Goal: Task Accomplishment & Management: Manage account settings

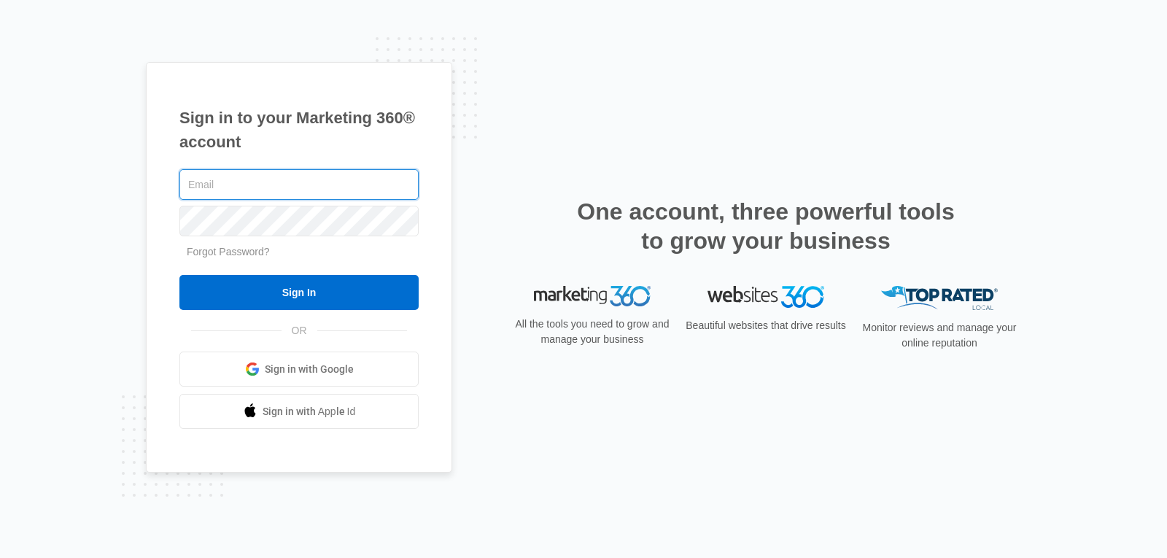
type input "[PERSON_NAME][EMAIL_ADDRESS][DOMAIN_NAME]"
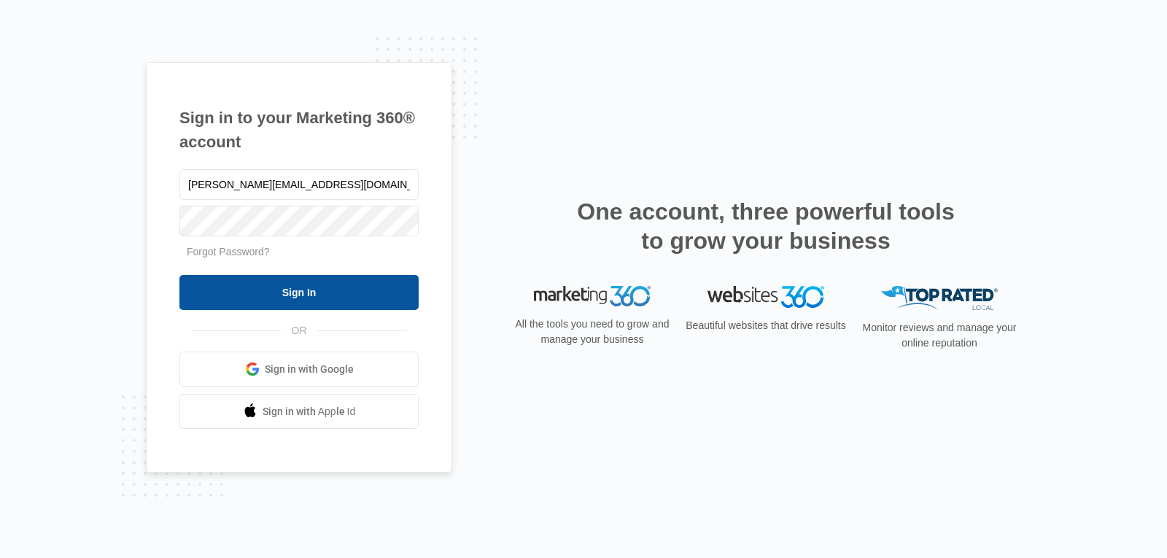
click at [387, 289] on input "Sign In" at bounding box center [298, 292] width 239 height 35
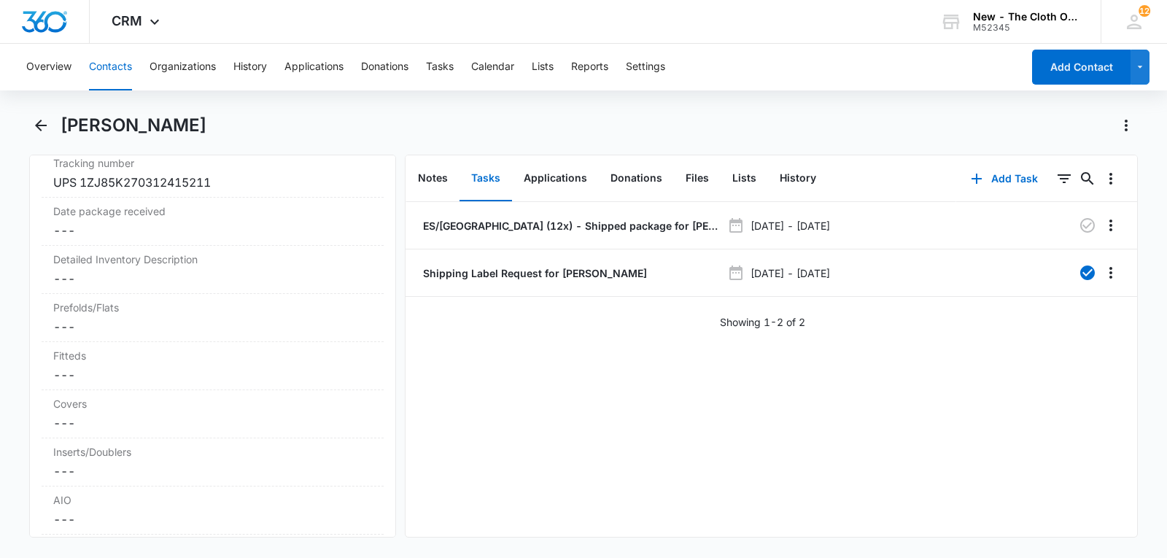
scroll to position [3473, 0]
click at [187, 292] on dd "Cancel Save Changes ---" at bounding box center [212, 283] width 319 height 18
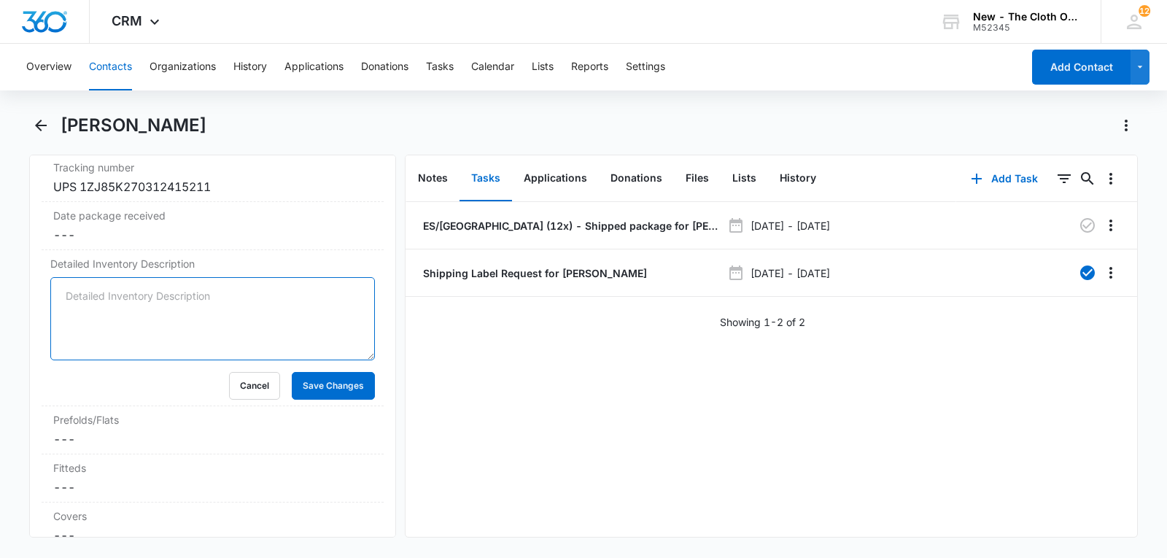
click at [130, 323] on textarea "Detailed Inventory Description" at bounding box center [212, 318] width 325 height 83
paste textarea "Diapers: 6 Pockets - Blue Watercolor Clouds, Dragon Scales, Dragons and Moons, …"
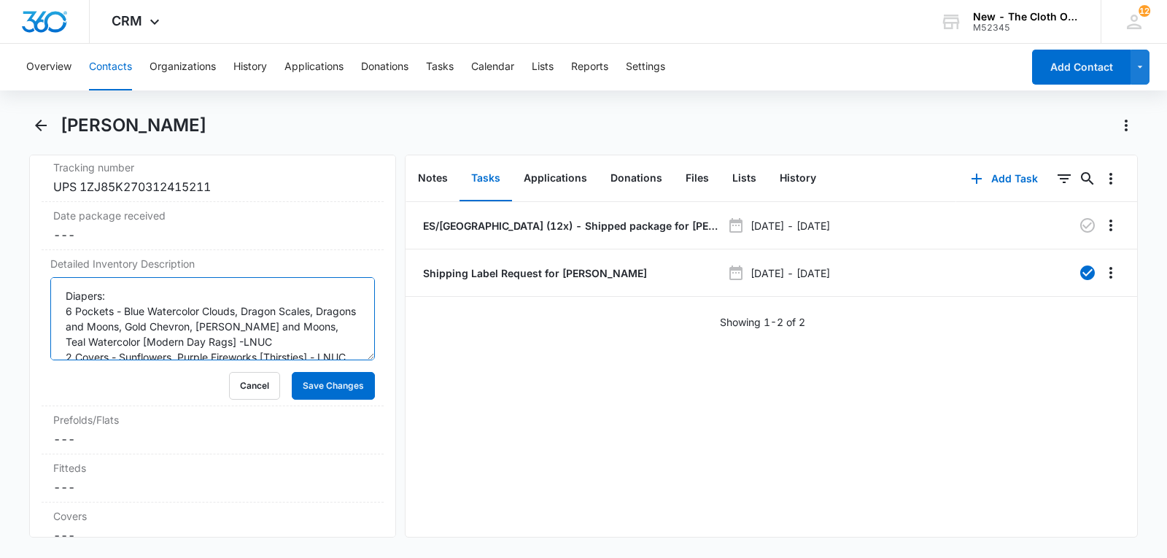
scroll to position [111, 0]
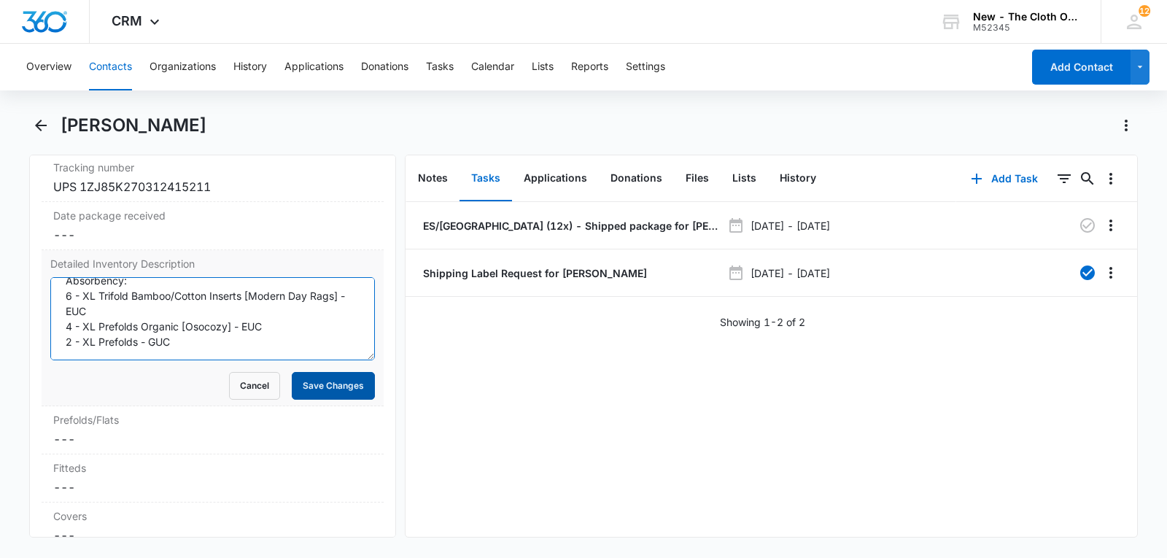
type textarea "Diapers: 6 Pockets - Blue Watercolor Clouds, Dragon Scales, Dragons and Moons, …"
click at [330, 400] on button "Save Changes" at bounding box center [333, 386] width 83 height 28
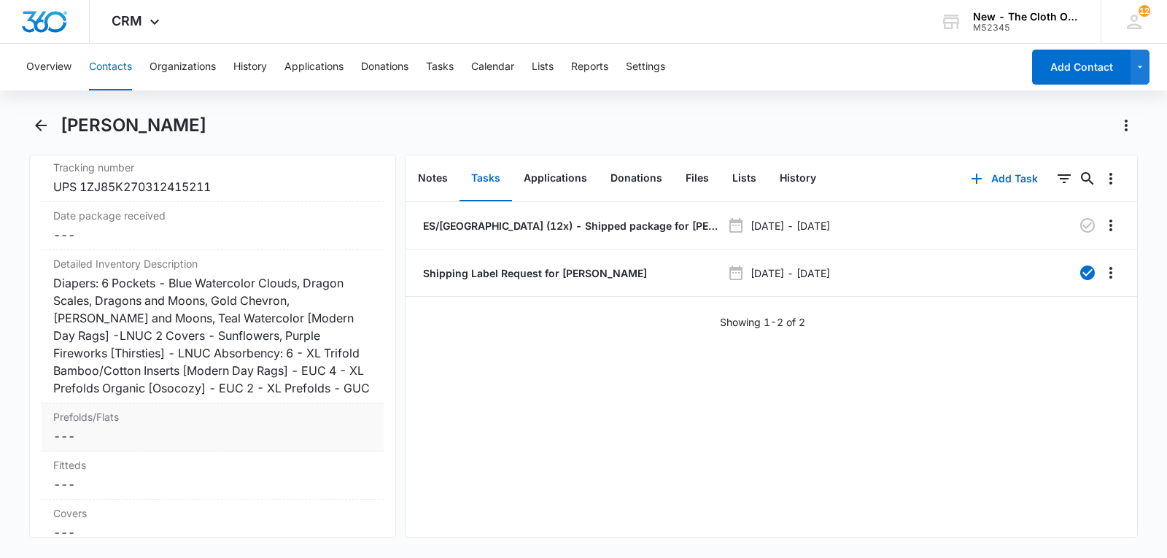
click at [90, 445] on dd "Cancel Save Changes ---" at bounding box center [212, 436] width 319 height 18
click at [89, 465] on input "Prefolds/Flats" at bounding box center [212, 447] width 325 height 35
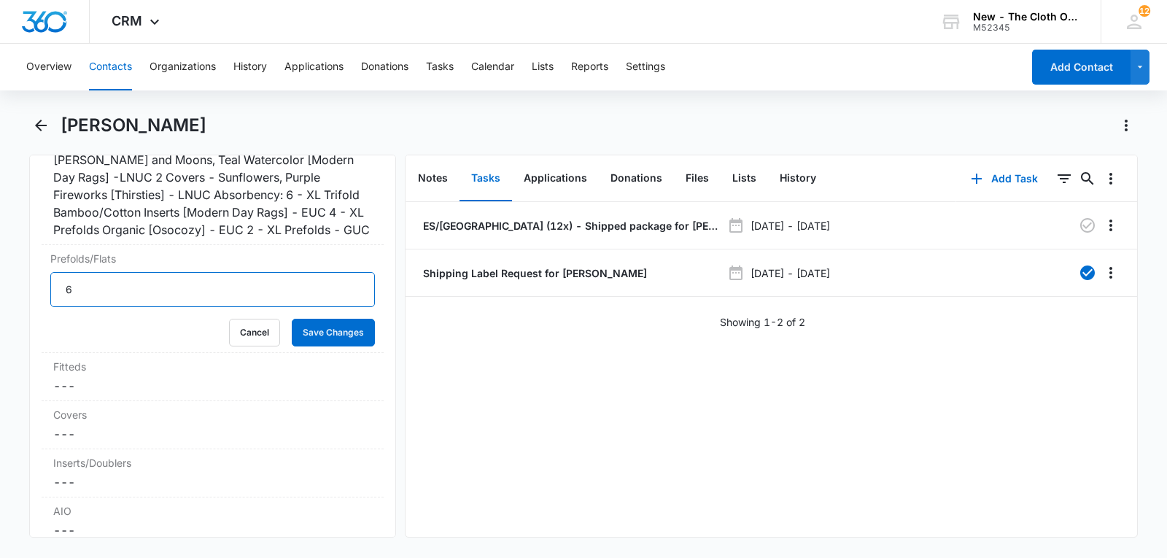
scroll to position [3634, 0]
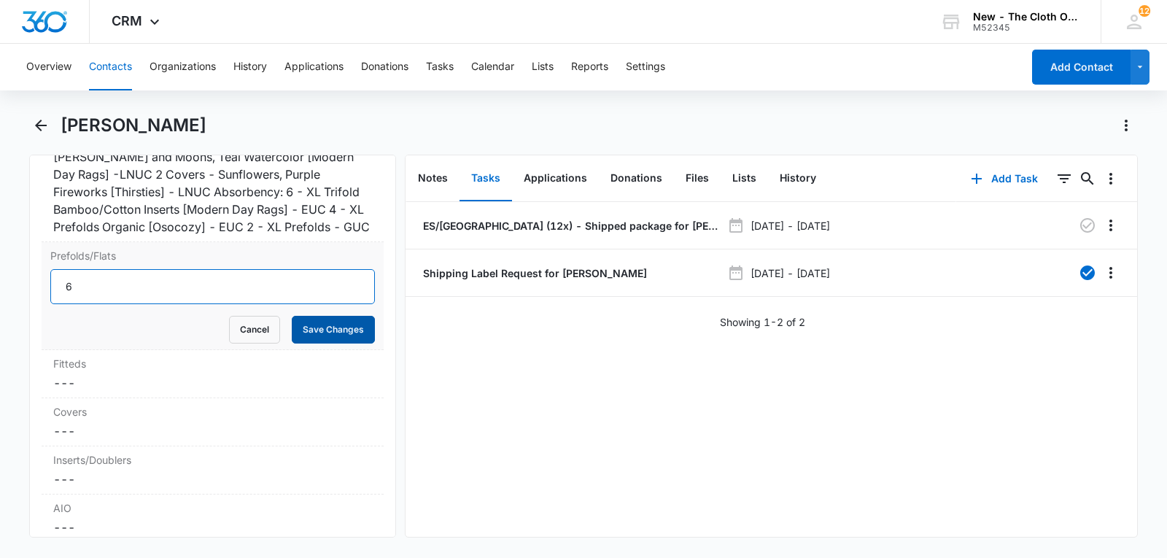
type input "6"
click at [317, 344] on button "Save Changes" at bounding box center [333, 330] width 83 height 28
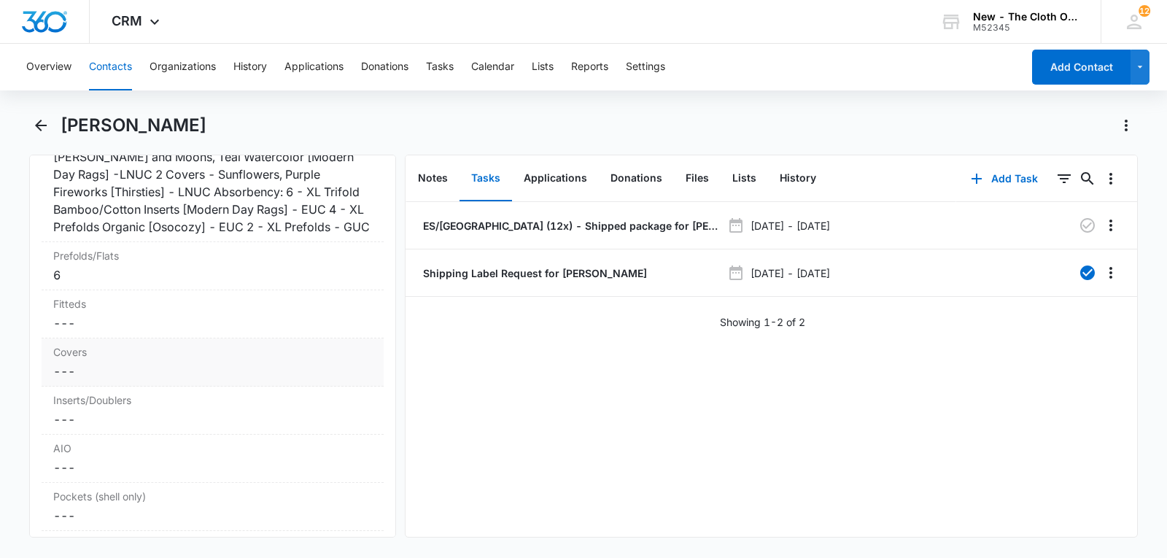
click at [106, 360] on label "Covers" at bounding box center [212, 351] width 319 height 15
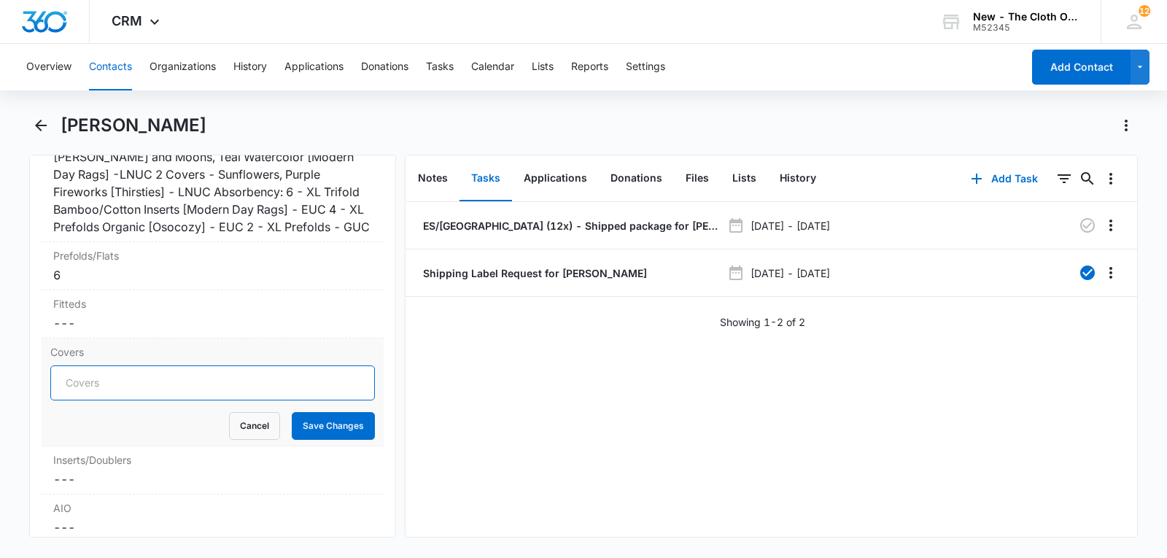
click at [101, 400] on input "Covers" at bounding box center [212, 382] width 325 height 35
type input "2"
click at [327, 440] on button "Save Changes" at bounding box center [333, 426] width 83 height 28
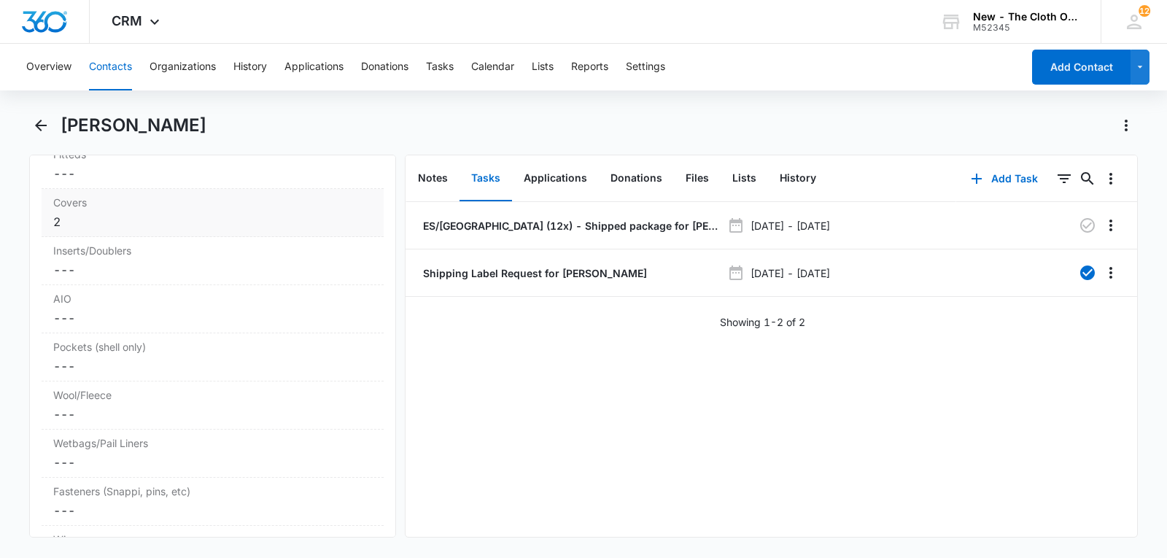
scroll to position [3788, 0]
click at [103, 274] on dd "Cancel Save Changes ---" at bounding box center [212, 266] width 319 height 18
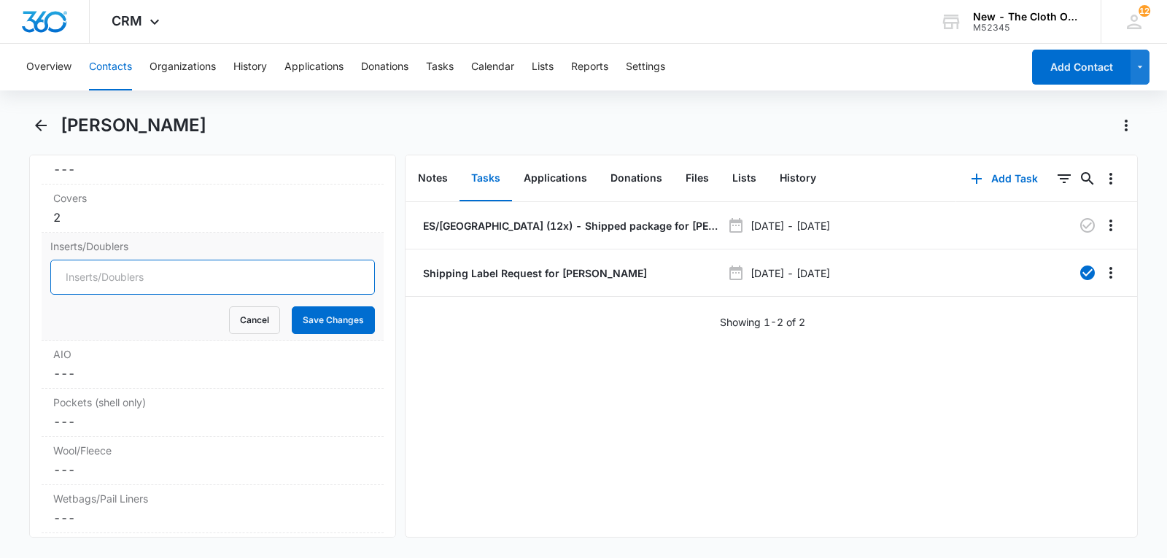
click at [104, 295] on input "Inserts/Doublers" at bounding box center [212, 277] width 325 height 35
type input "6"
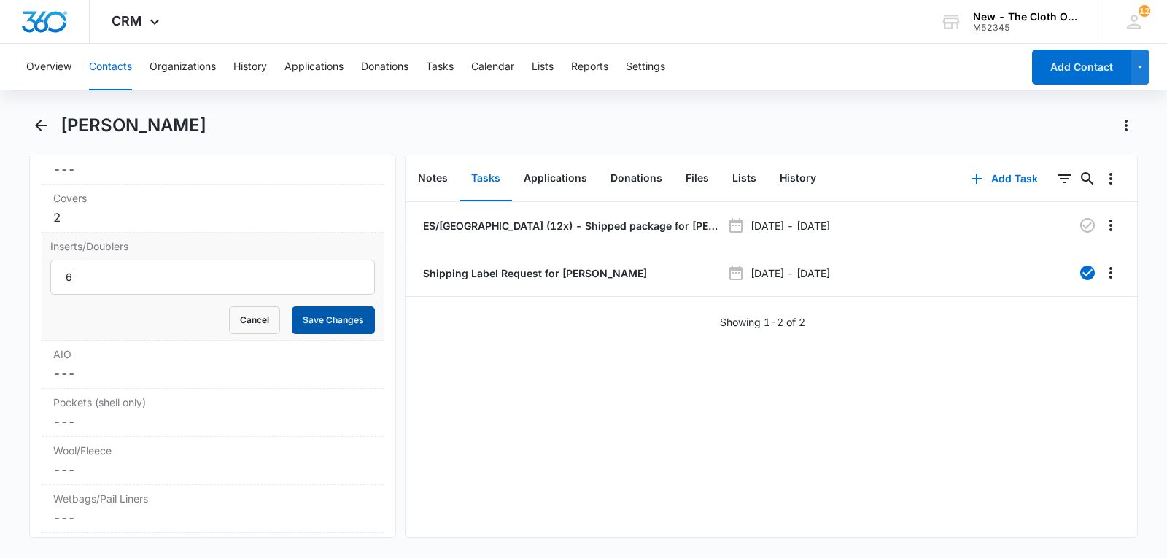
click at [317, 334] on button "Save Changes" at bounding box center [333, 320] width 83 height 28
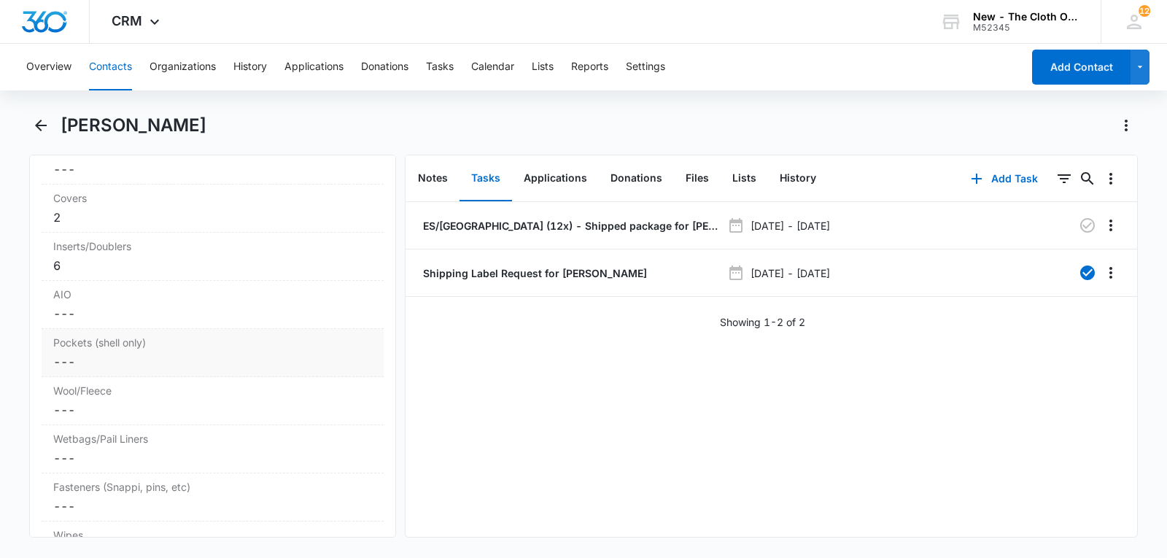
click at [77, 371] on dd "Cancel Save Changes ---" at bounding box center [212, 362] width 319 height 18
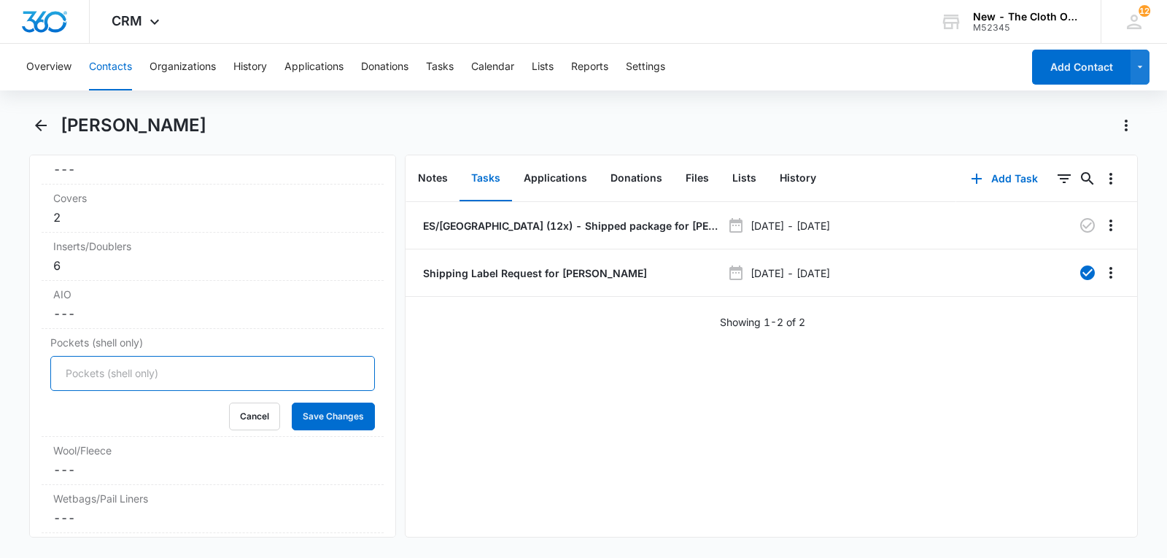
click at [93, 391] on input "Pockets (shell only)" at bounding box center [212, 373] width 325 height 35
type input "6"
click at [328, 430] on button "Save Changes" at bounding box center [333, 417] width 83 height 28
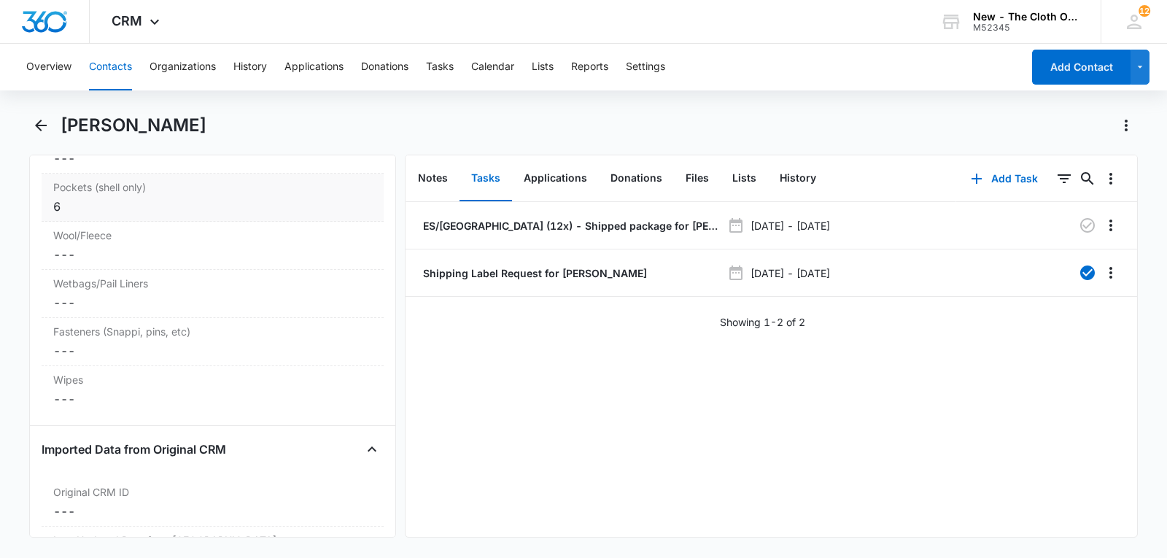
scroll to position [3946, 0]
click at [141, 357] on dd "Cancel Save Changes ---" at bounding box center [212, 348] width 319 height 18
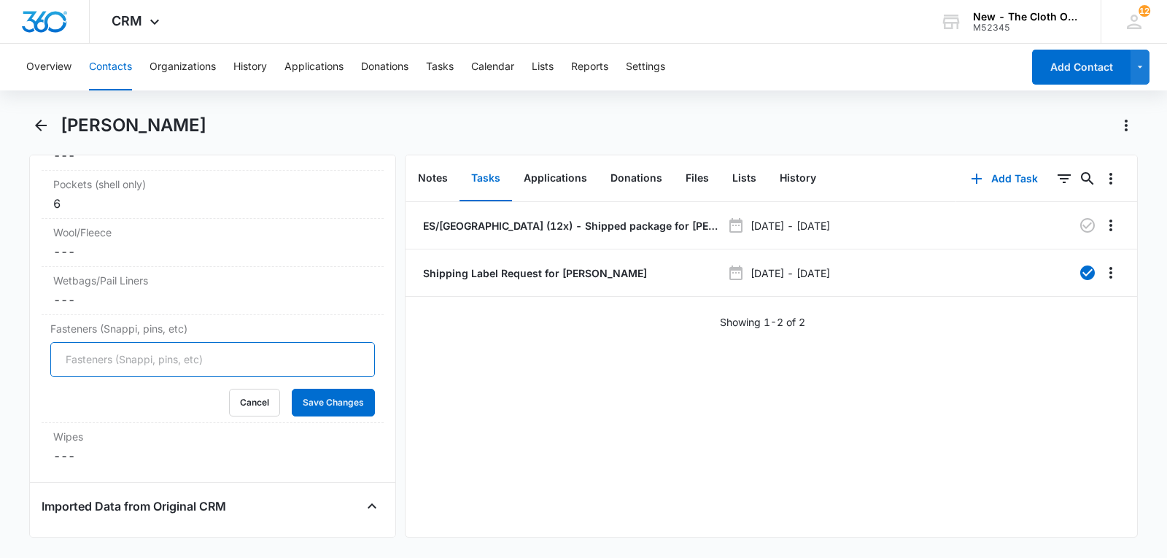
click at [125, 377] on input "Fasteners (Snappi, pins, etc)" at bounding box center [212, 359] width 325 height 35
type input "4"
click at [341, 416] on button "Save Changes" at bounding box center [333, 403] width 83 height 28
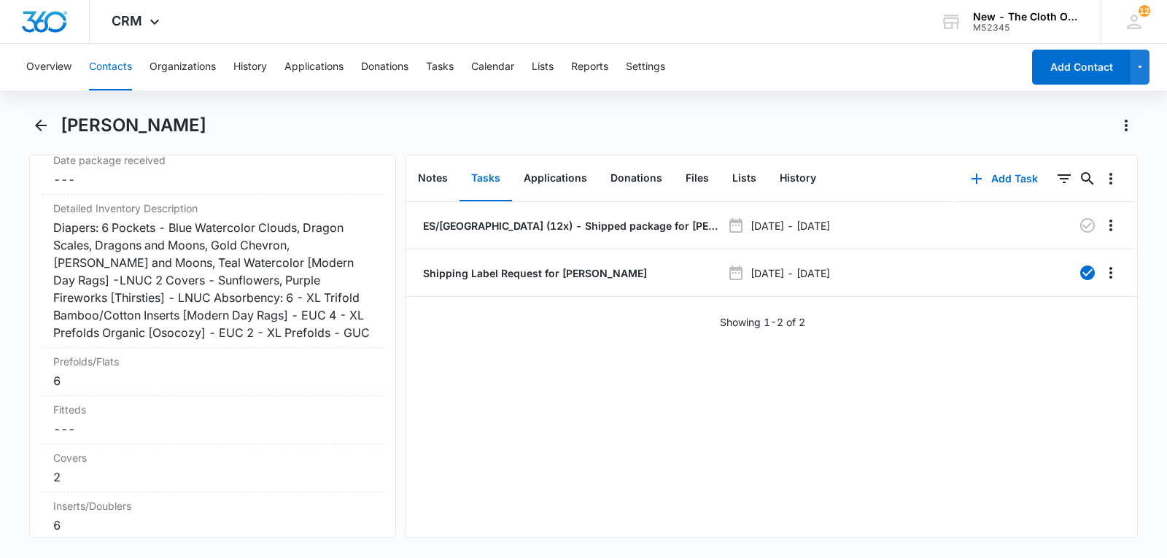
scroll to position [3526, 0]
click at [333, 344] on div "Diapers: 6 Pockets - Blue Watercolor Clouds, Dragon Scales, Dragons and Moons, …" at bounding box center [212, 282] width 319 height 123
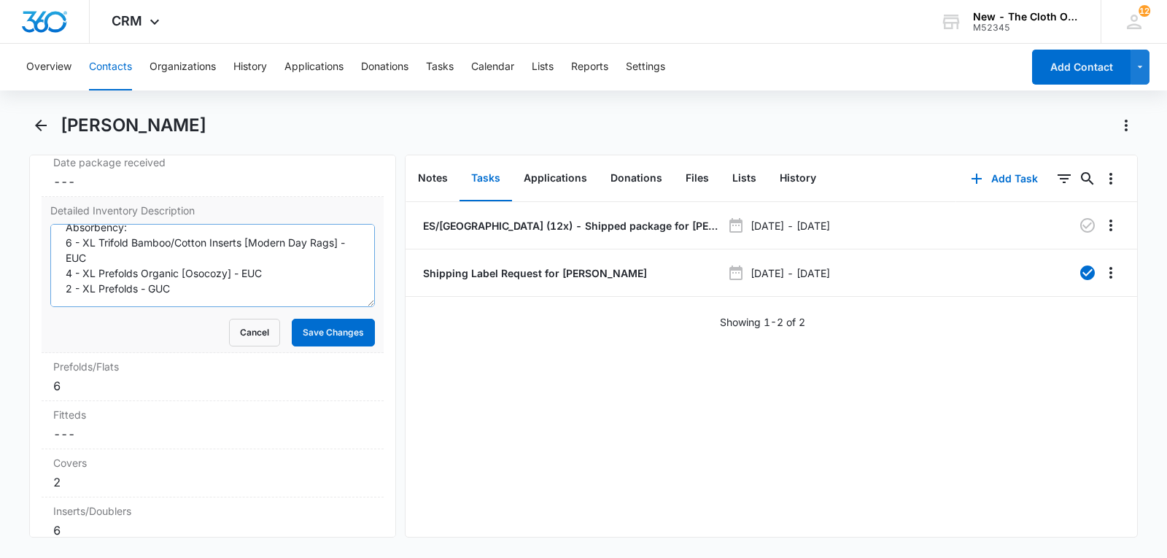
scroll to position [123, 0]
click at [302, 306] on textarea "Diapers: 6 Pockets - Blue Watercolor Clouds, Dragon Scales, Dragons and Moons, …" at bounding box center [212, 265] width 325 height 83
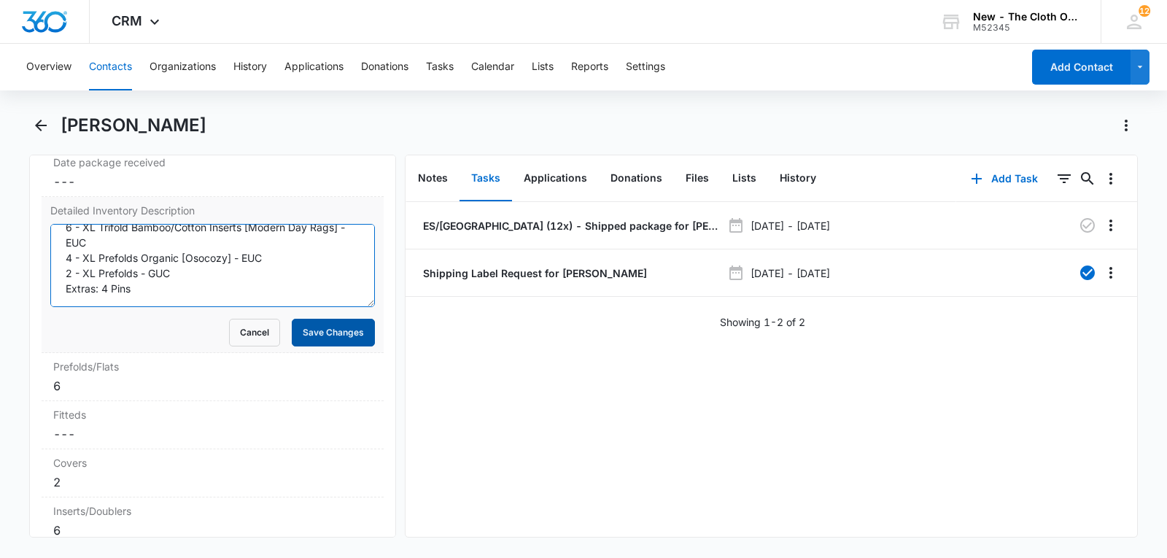
type textarea "Diapers: 6 Pockets - Blue Watercolor Clouds, Dragon Scales, Dragons and Moons, …"
click at [330, 346] on button "Save Changes" at bounding box center [333, 333] width 83 height 28
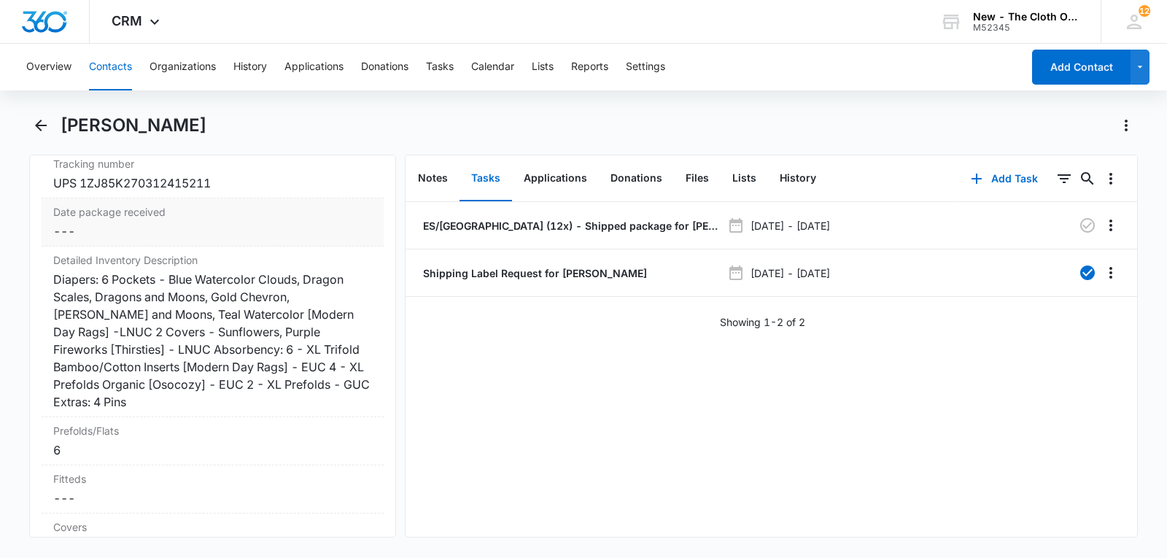
scroll to position [3471, 0]
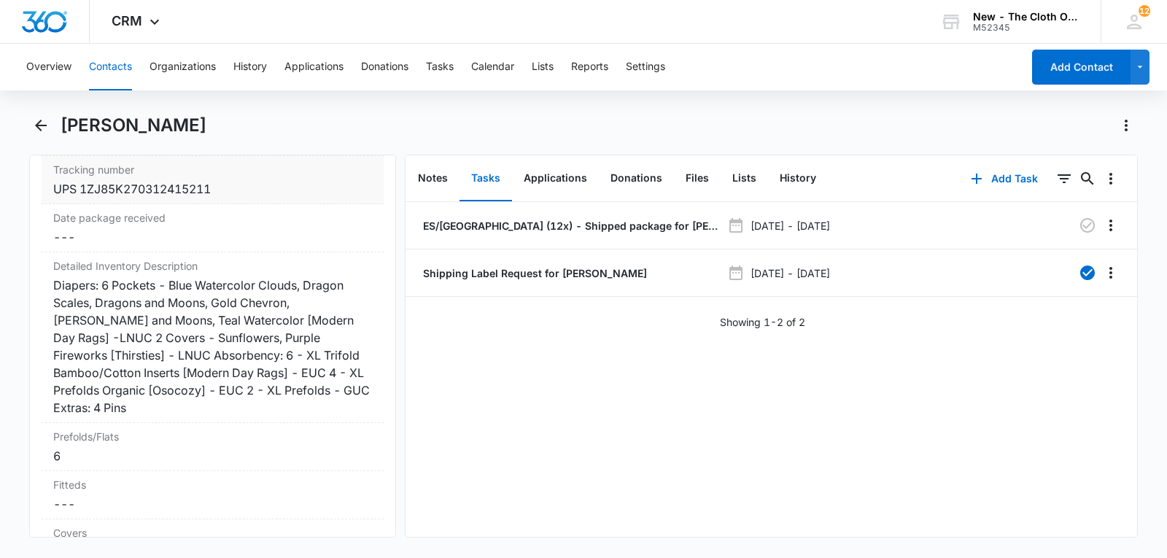
click at [269, 198] on div "UPS 1ZJ85K270312415211" at bounding box center [212, 189] width 319 height 18
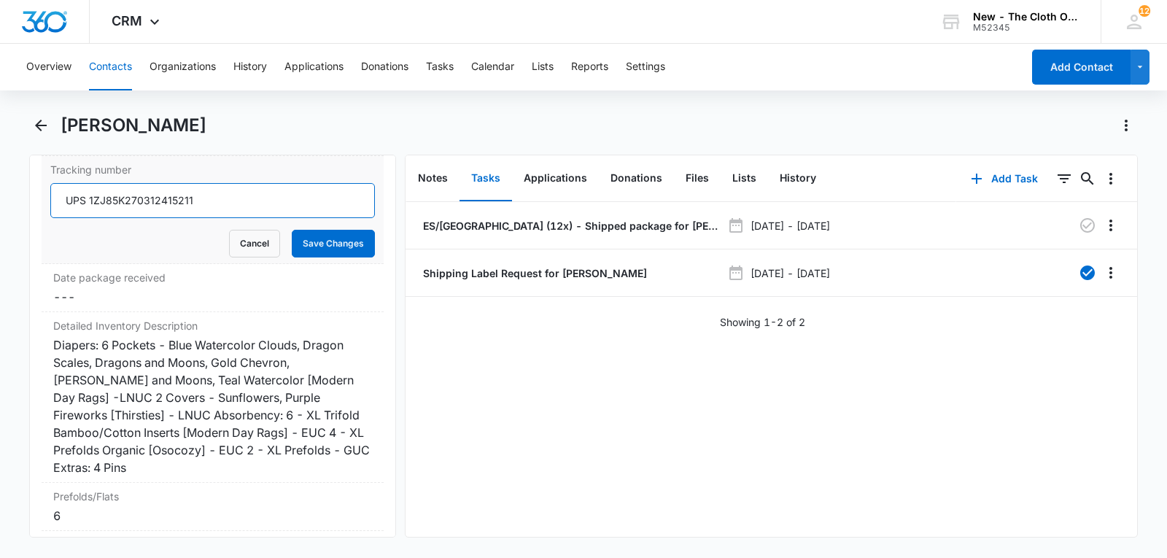
drag, startPoint x: 269, startPoint y: 239, endPoint x: 12, endPoint y: 241, distance: 256.8
click at [12, 241] on main "[PERSON_NAME] Remove AG [PERSON_NAME] Contact Info Name Cancel Save Changes [PE…" at bounding box center [583, 334] width 1167 height 441
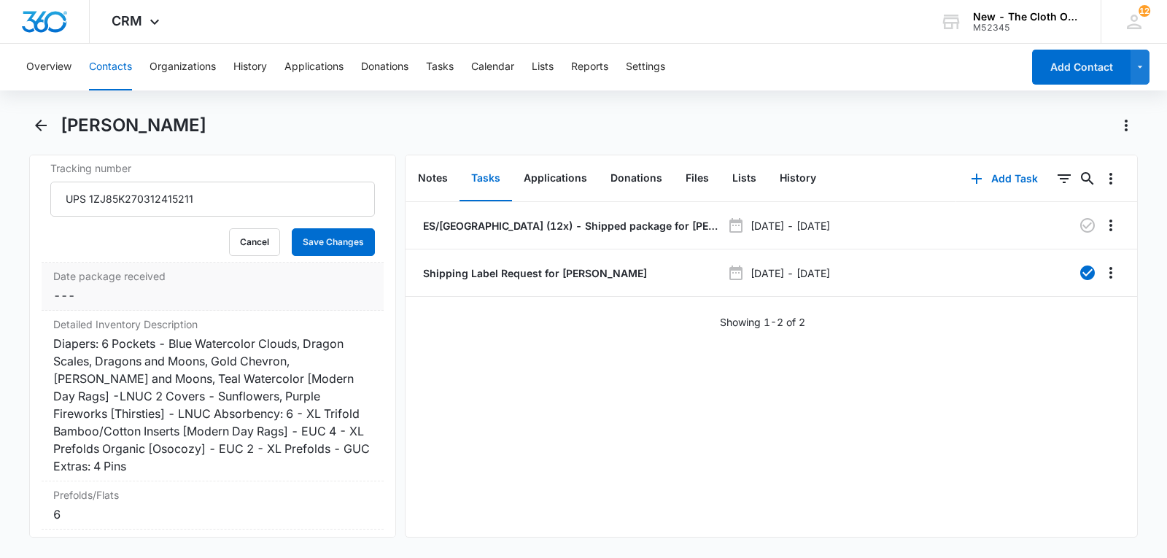
click at [80, 304] on dd "Cancel Save Changes ---" at bounding box center [212, 296] width 319 height 18
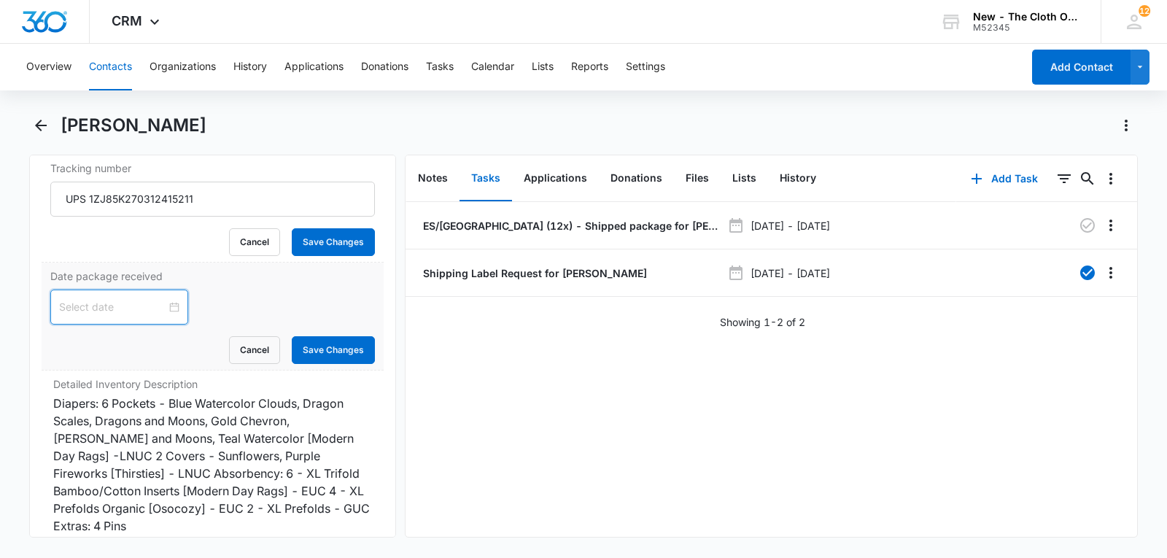
click at [110, 315] on input at bounding box center [112, 307] width 107 height 16
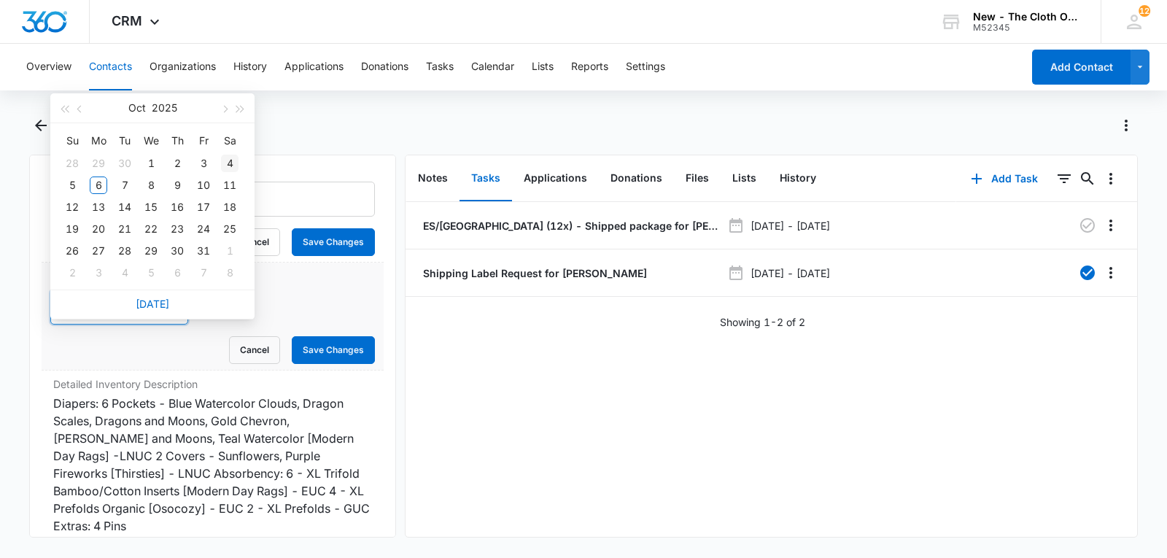
click at [230, 163] on div "4" at bounding box center [230, 164] width 18 height 18
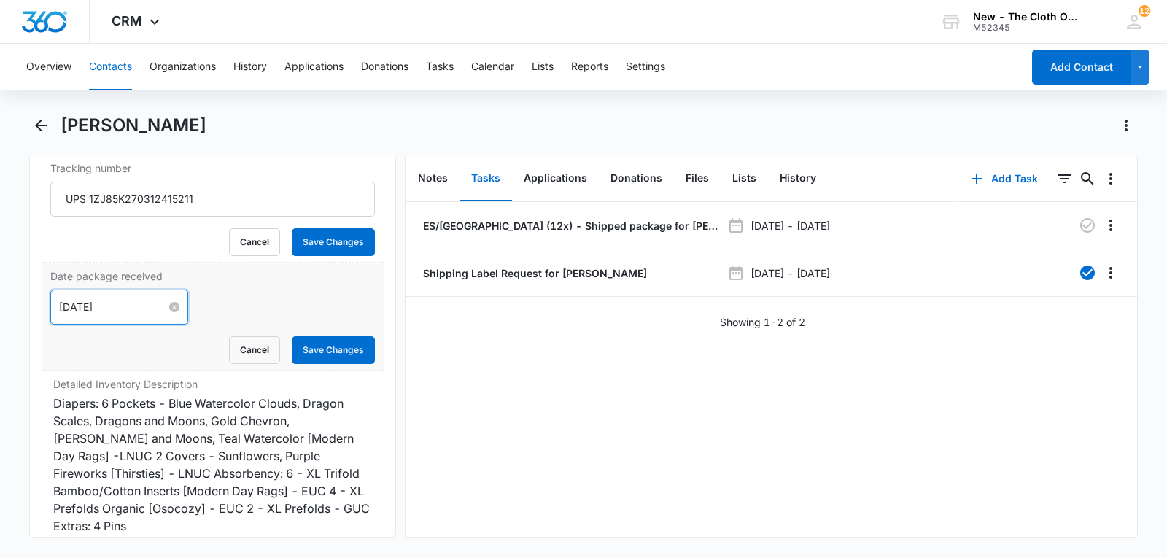
click at [144, 315] on input "[DATE]" at bounding box center [112, 307] width 107 height 16
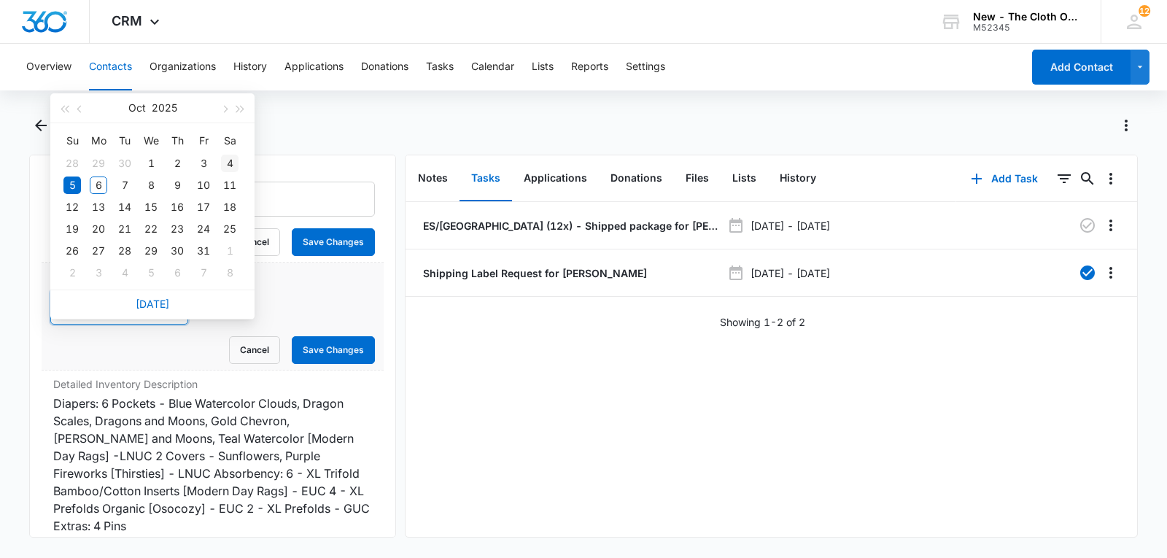
type input "[DATE]"
click at [230, 159] on div "4" at bounding box center [230, 164] width 18 height 18
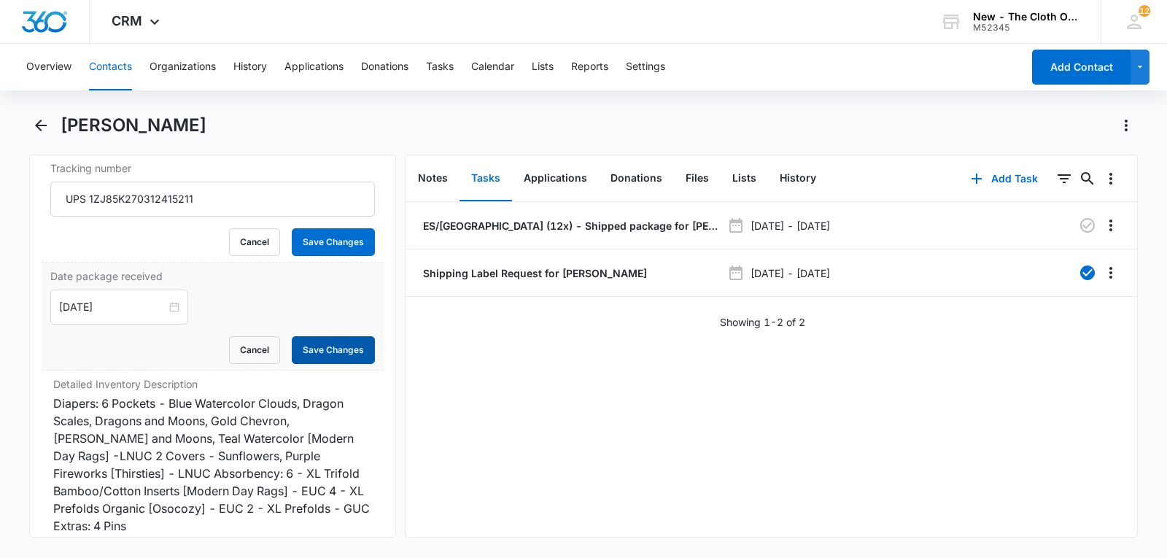
click at [302, 364] on button "Save Changes" at bounding box center [333, 350] width 83 height 28
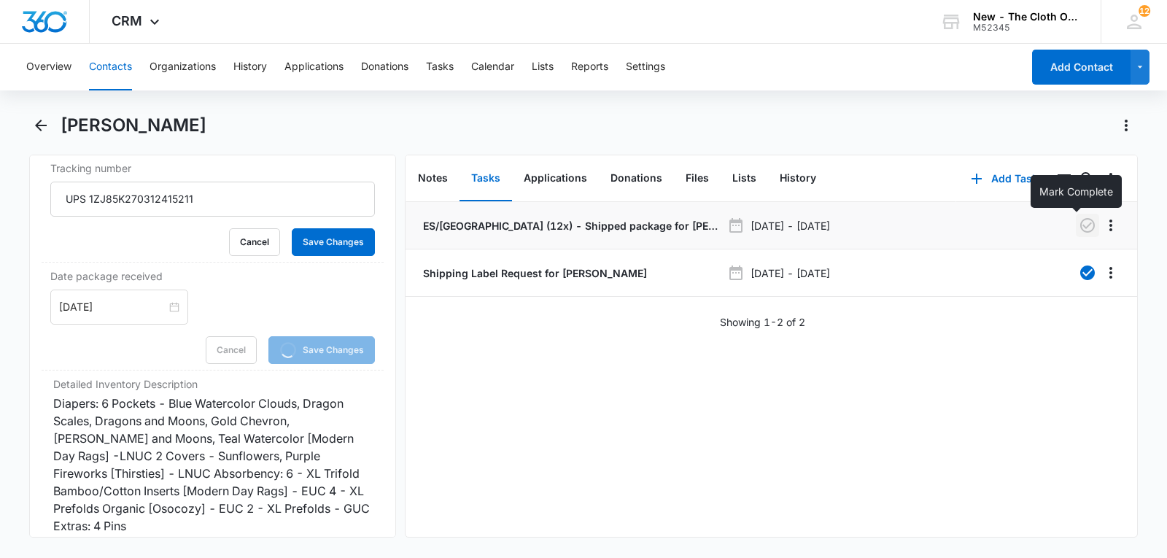
click at [1082, 228] on icon "button" at bounding box center [1087, 225] width 15 height 15
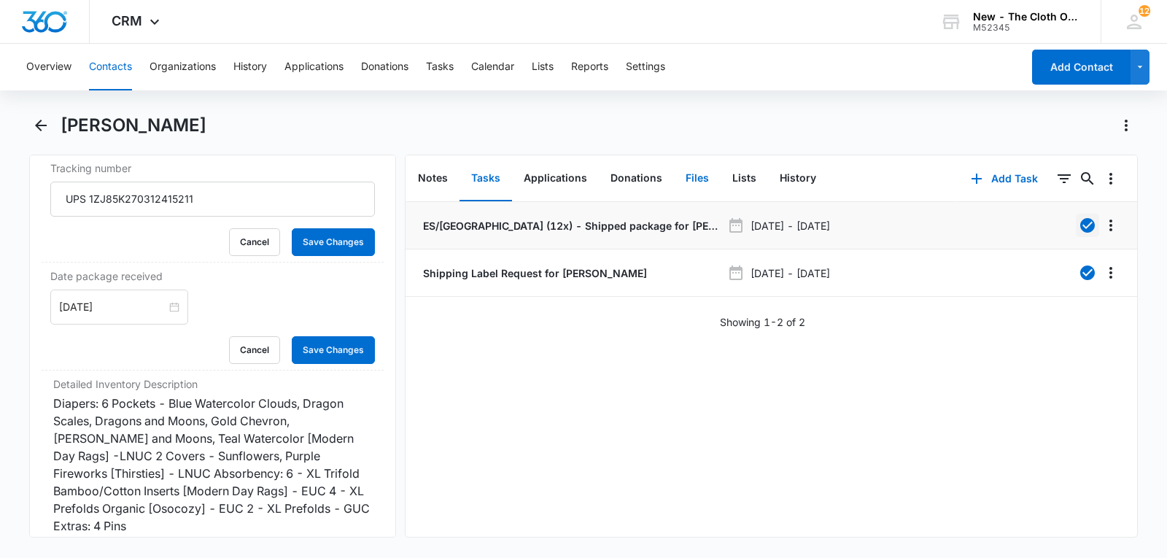
click at [700, 182] on button "Files" at bounding box center [697, 178] width 47 height 45
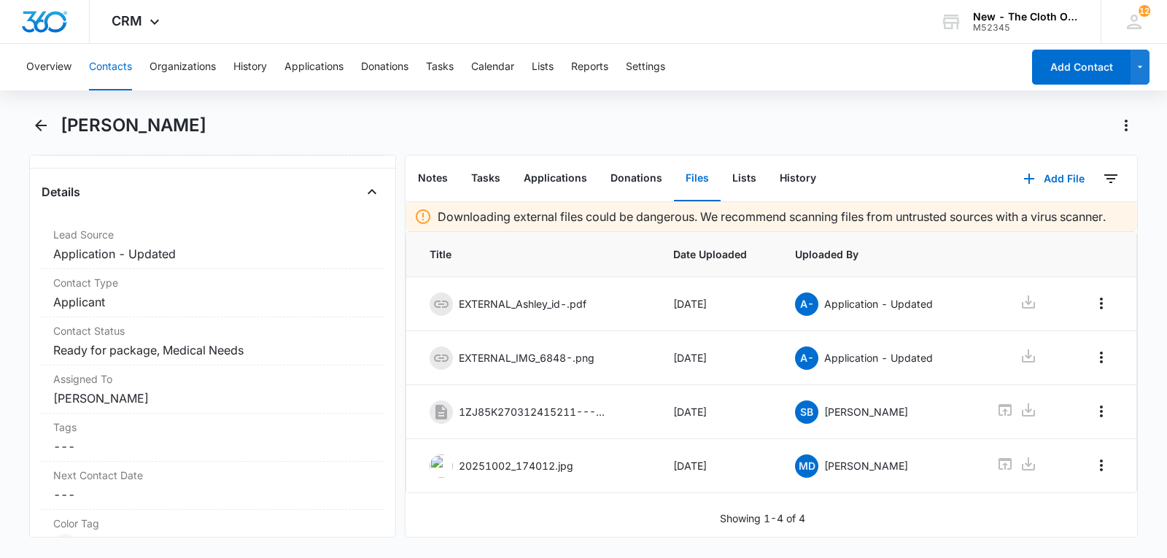
scroll to position [524, 0]
click at [306, 313] on div "Contact Type Cancel Save Changes Applicant" at bounding box center [213, 295] width 342 height 48
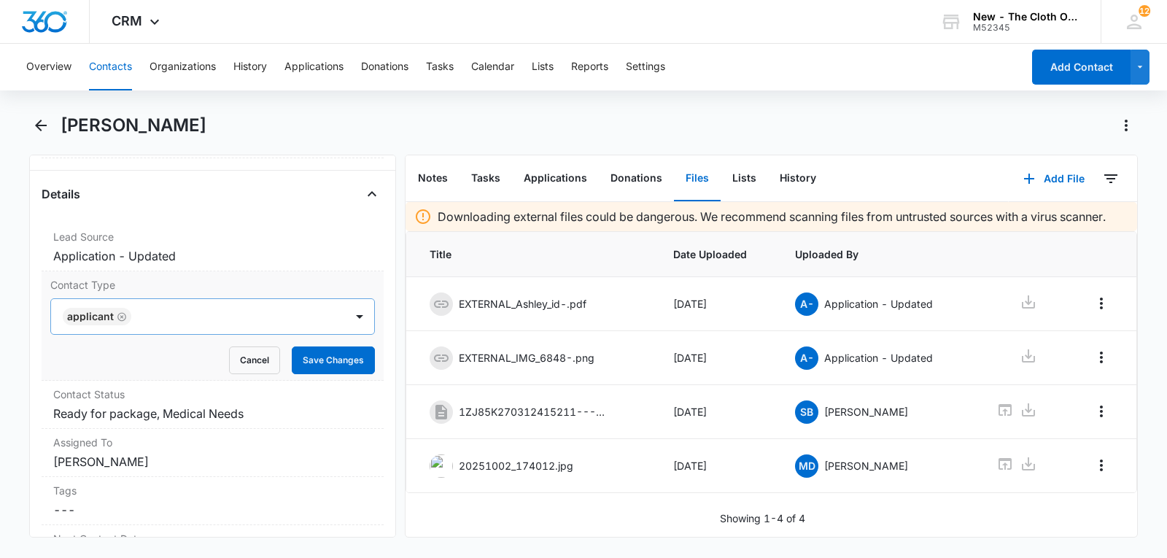
click at [123, 311] on icon "Remove Applicant" at bounding box center [122, 316] width 10 height 11
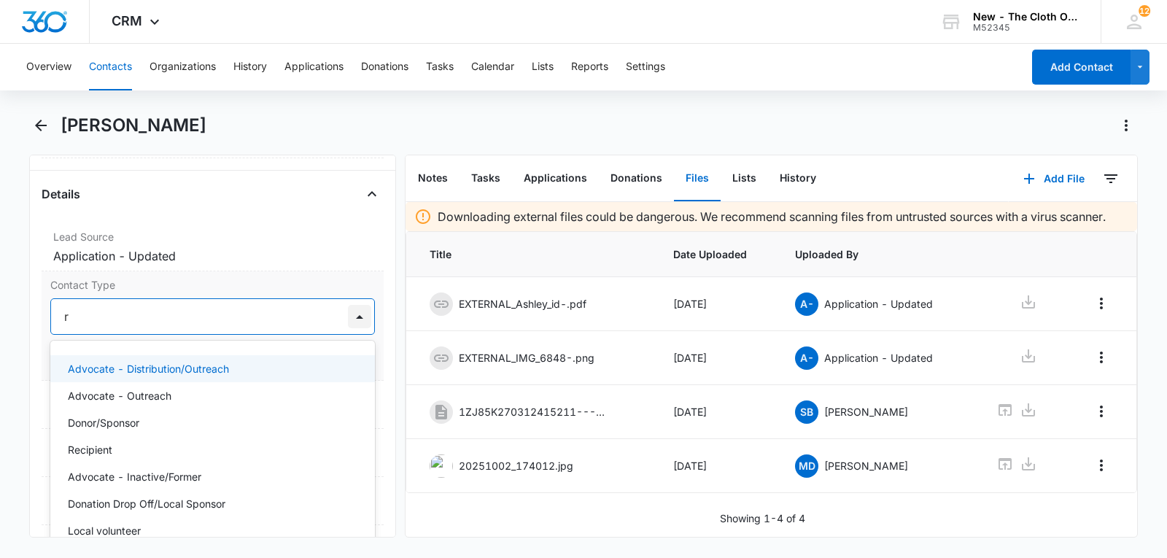
type input "re"
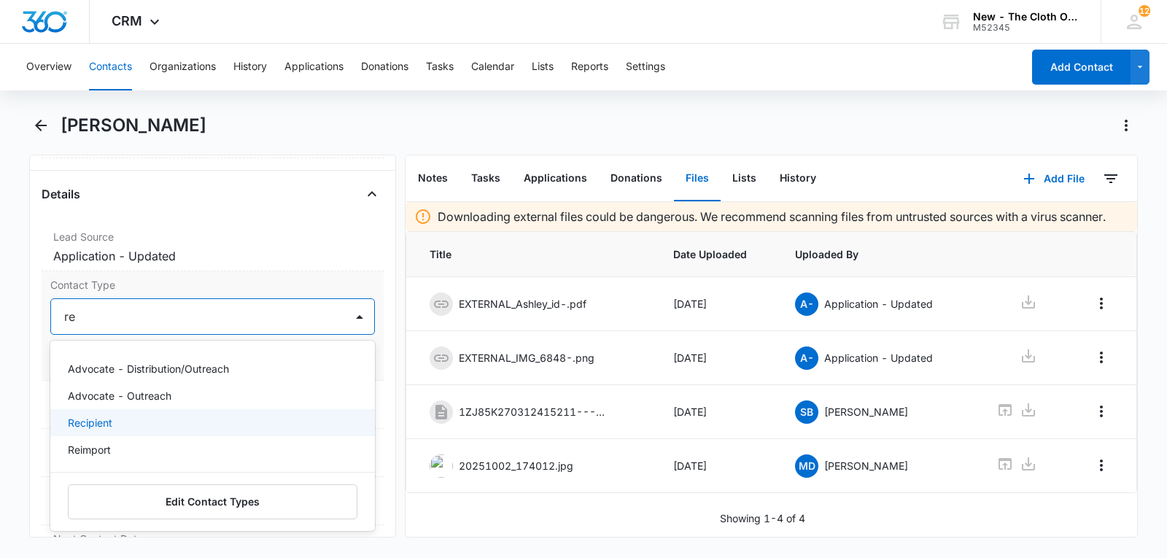
click at [226, 424] on div "Recipient" at bounding box center [211, 422] width 287 height 15
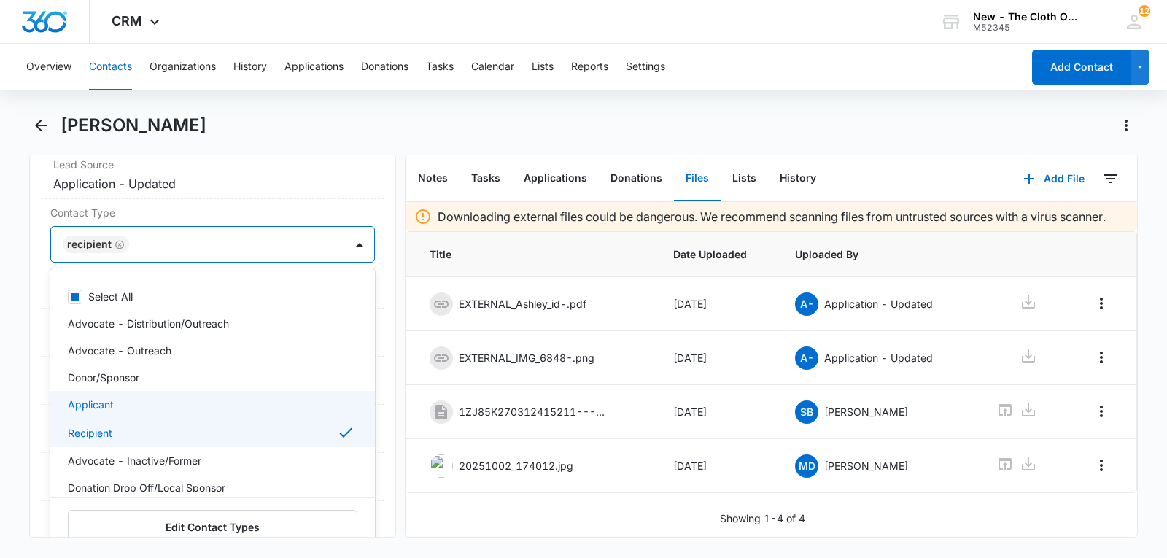
scroll to position [597, 0]
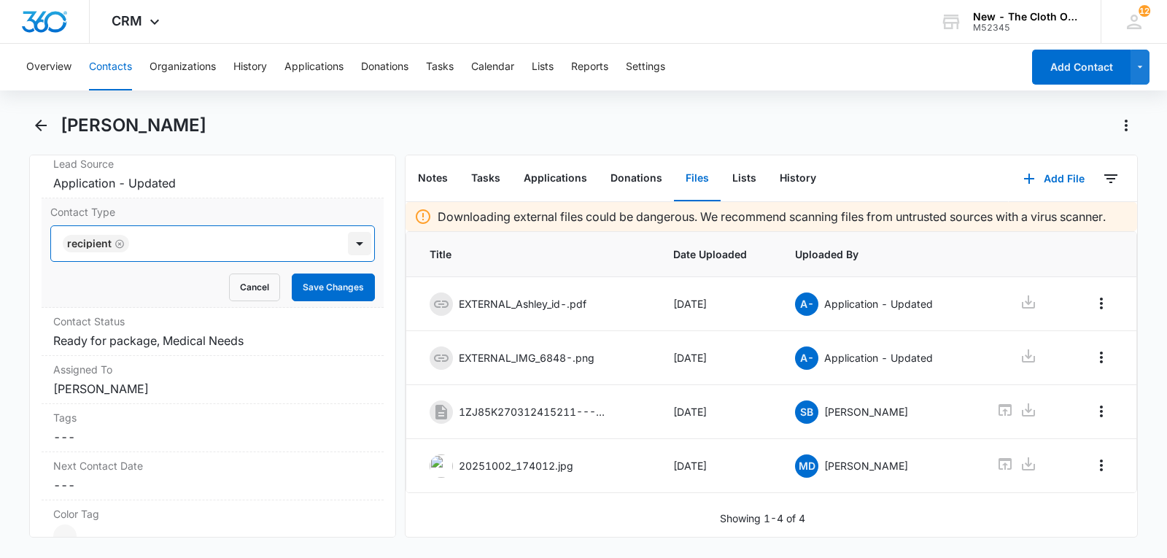
click at [350, 239] on div at bounding box center [359, 243] width 23 height 23
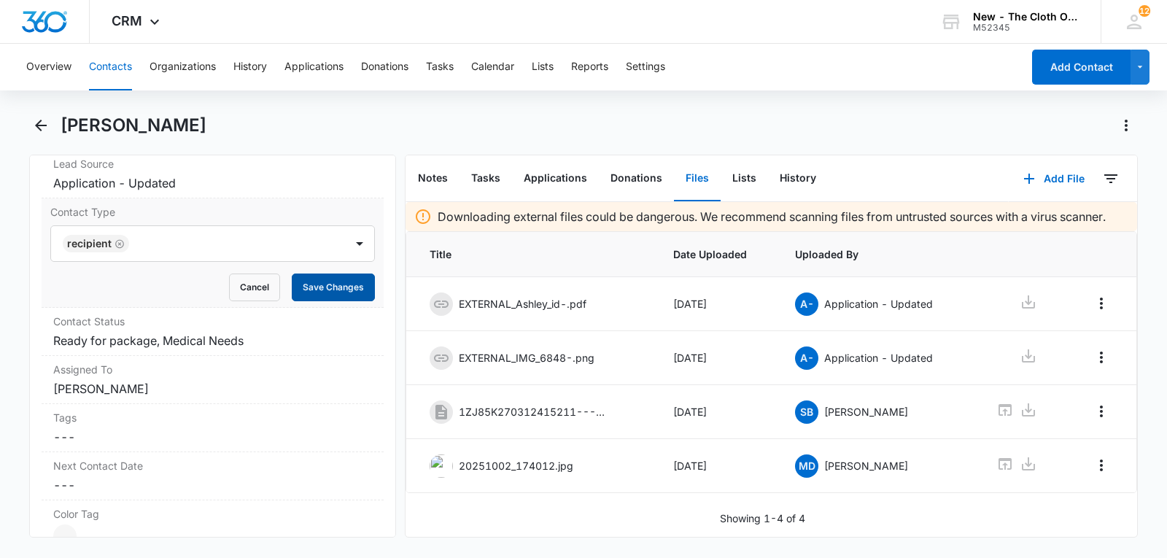
click at [329, 282] on button "Save Changes" at bounding box center [333, 288] width 83 height 28
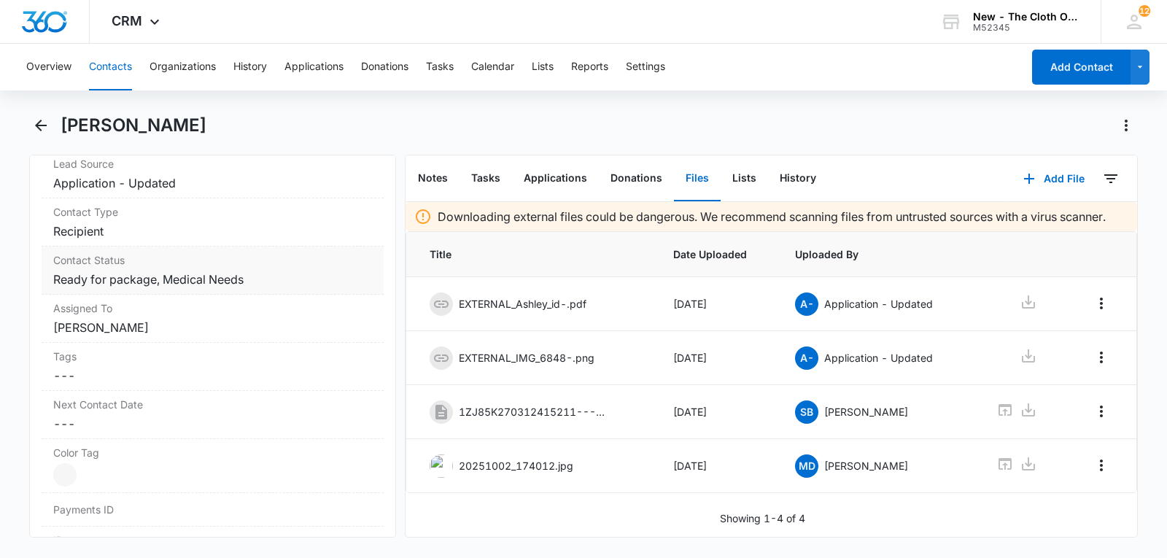
click at [301, 284] on dd "Cancel Save Changes Ready for package, Medical Needs" at bounding box center [212, 280] width 319 height 18
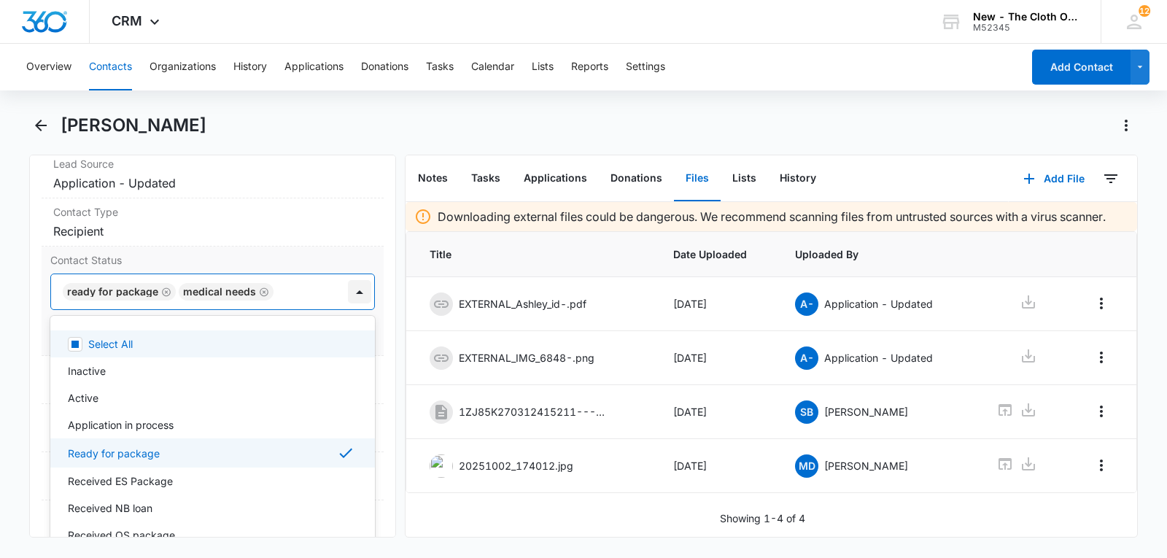
click at [350, 288] on div at bounding box center [359, 291] width 23 height 23
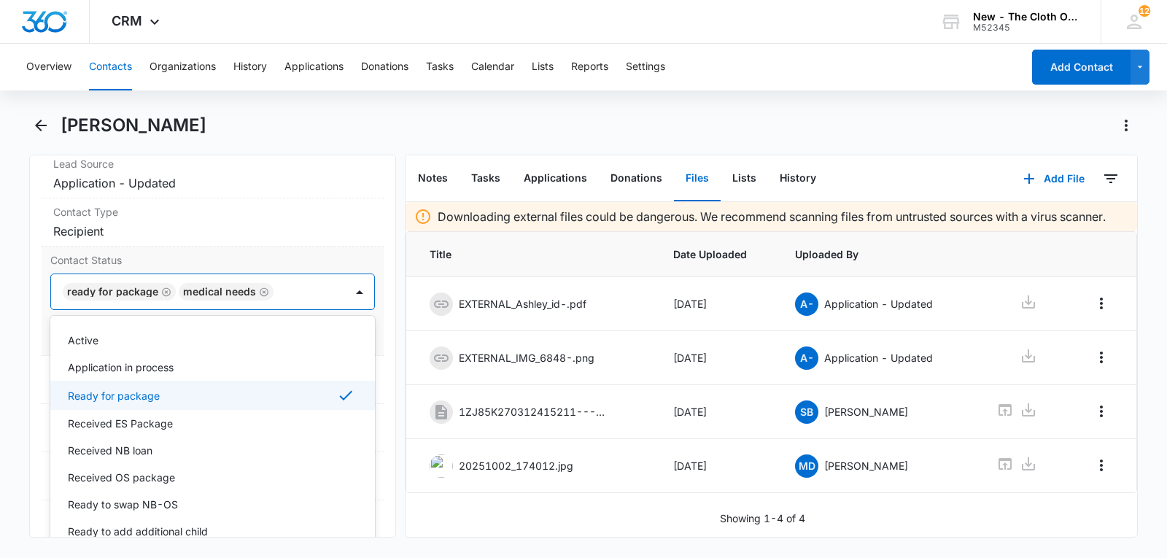
scroll to position [61, 0]
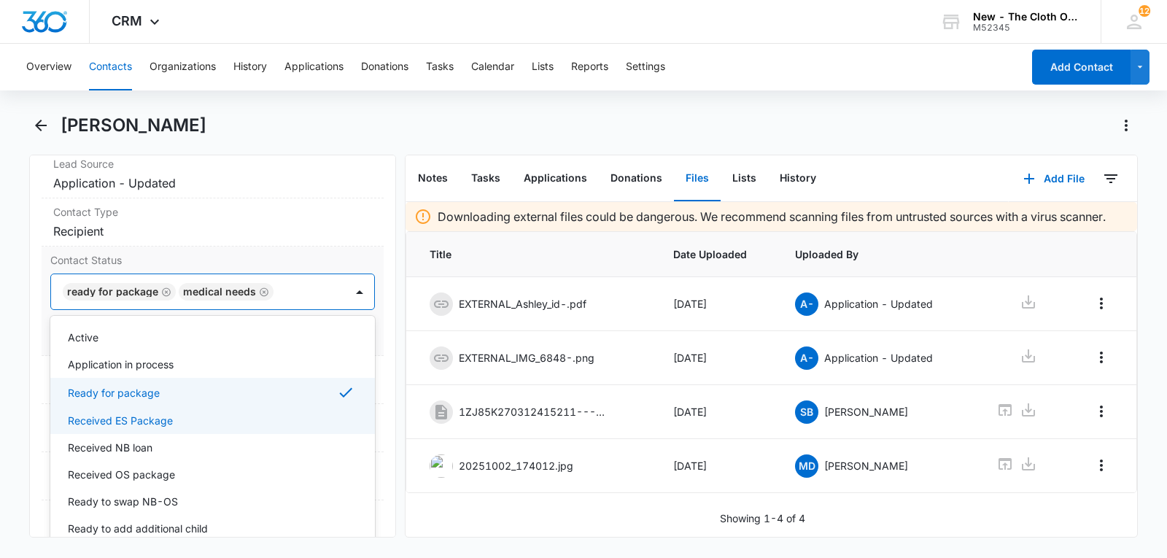
click at [274, 418] on div "Received ES Package" at bounding box center [211, 420] width 287 height 15
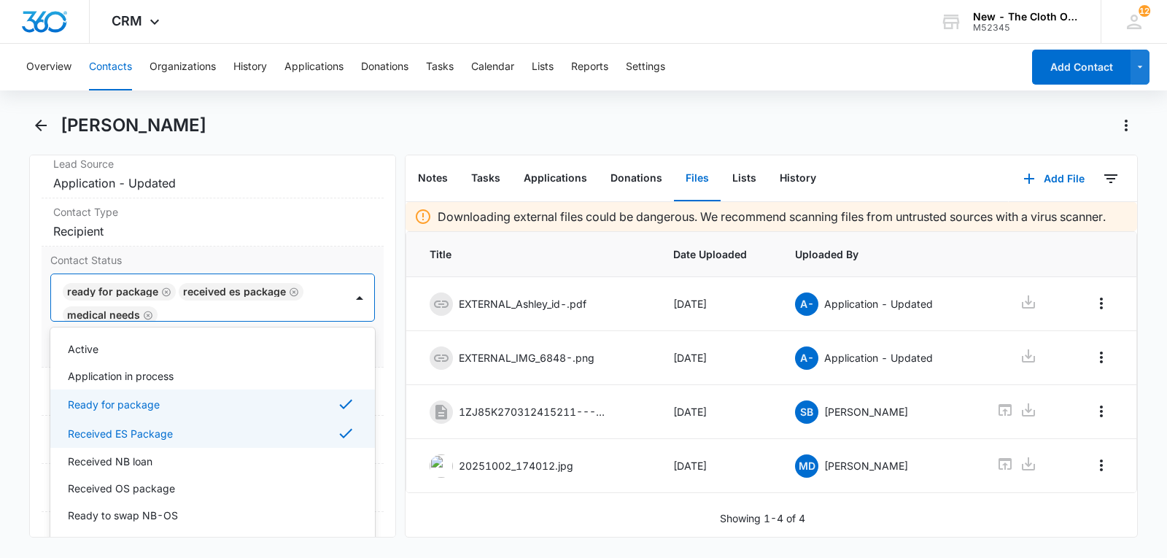
click at [337, 406] on icon at bounding box center [346, 404] width 18 height 18
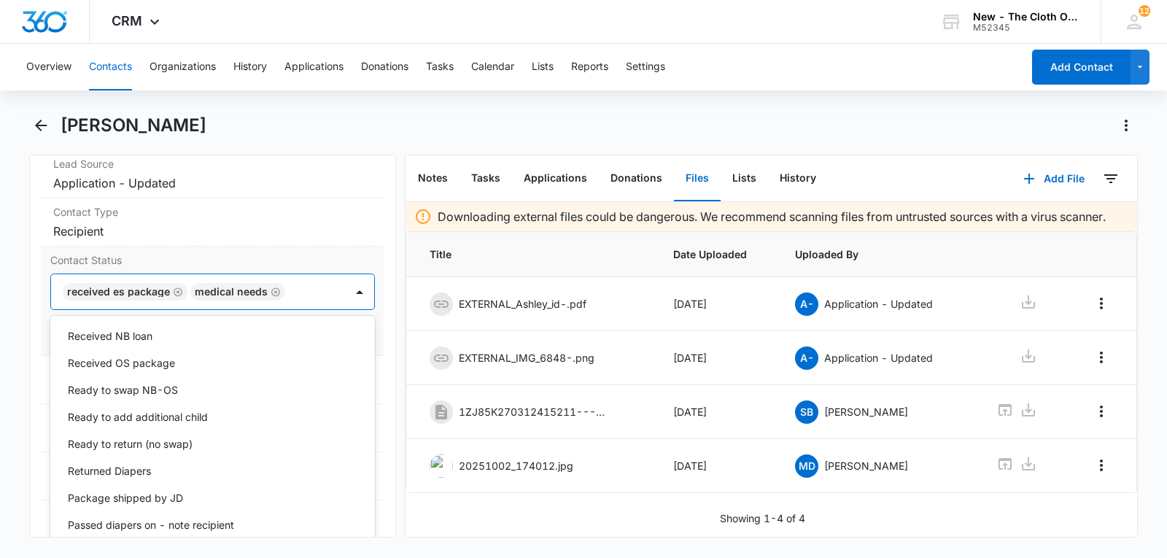
scroll to position [173, 0]
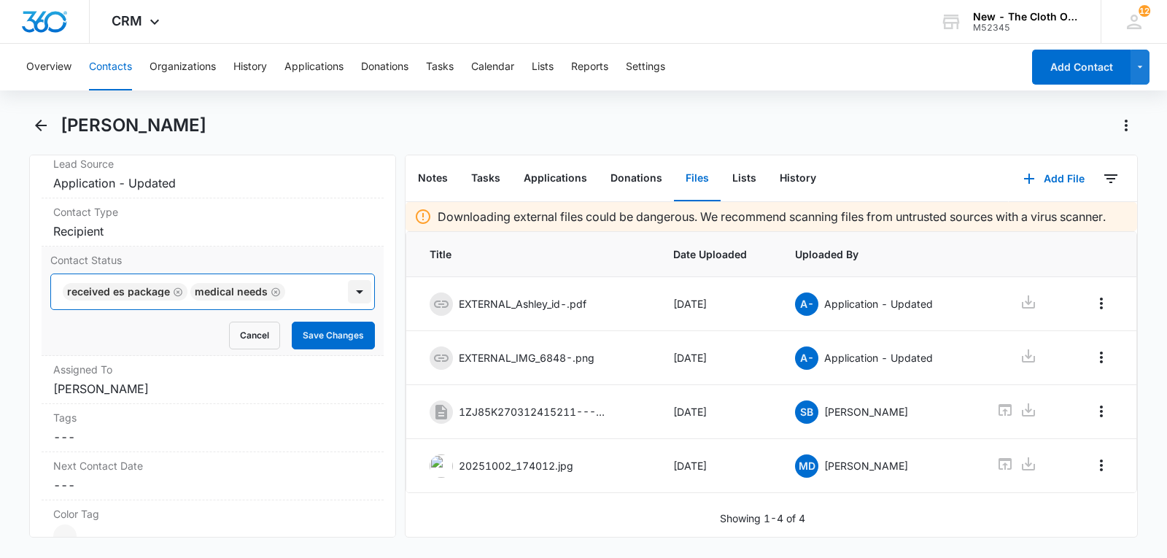
click at [352, 290] on div at bounding box center [359, 291] width 23 height 23
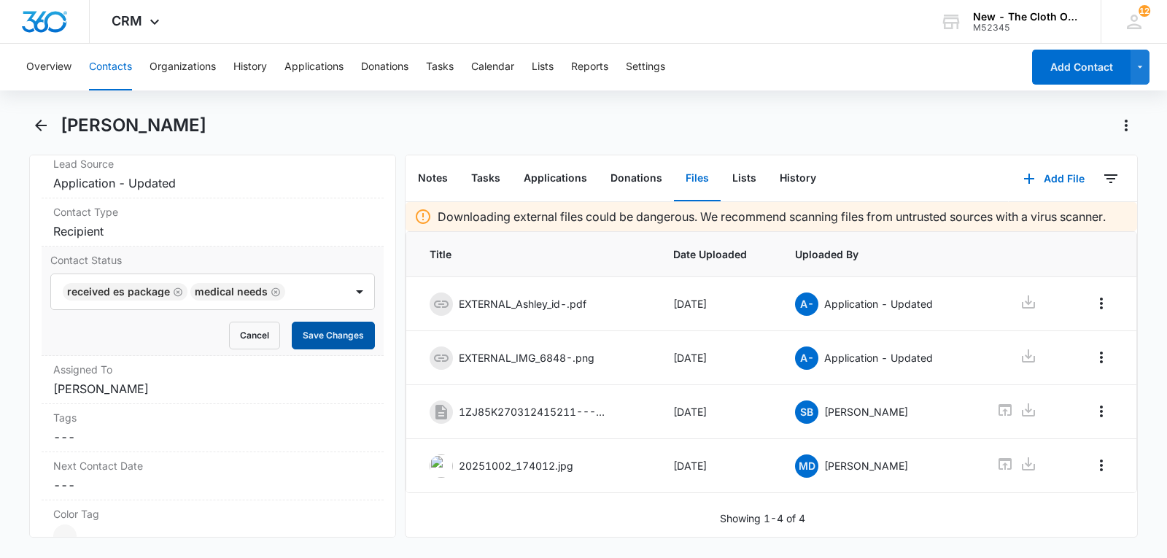
click at [336, 329] on button "Save Changes" at bounding box center [333, 336] width 83 height 28
